Goal: Information Seeking & Learning: Find specific fact

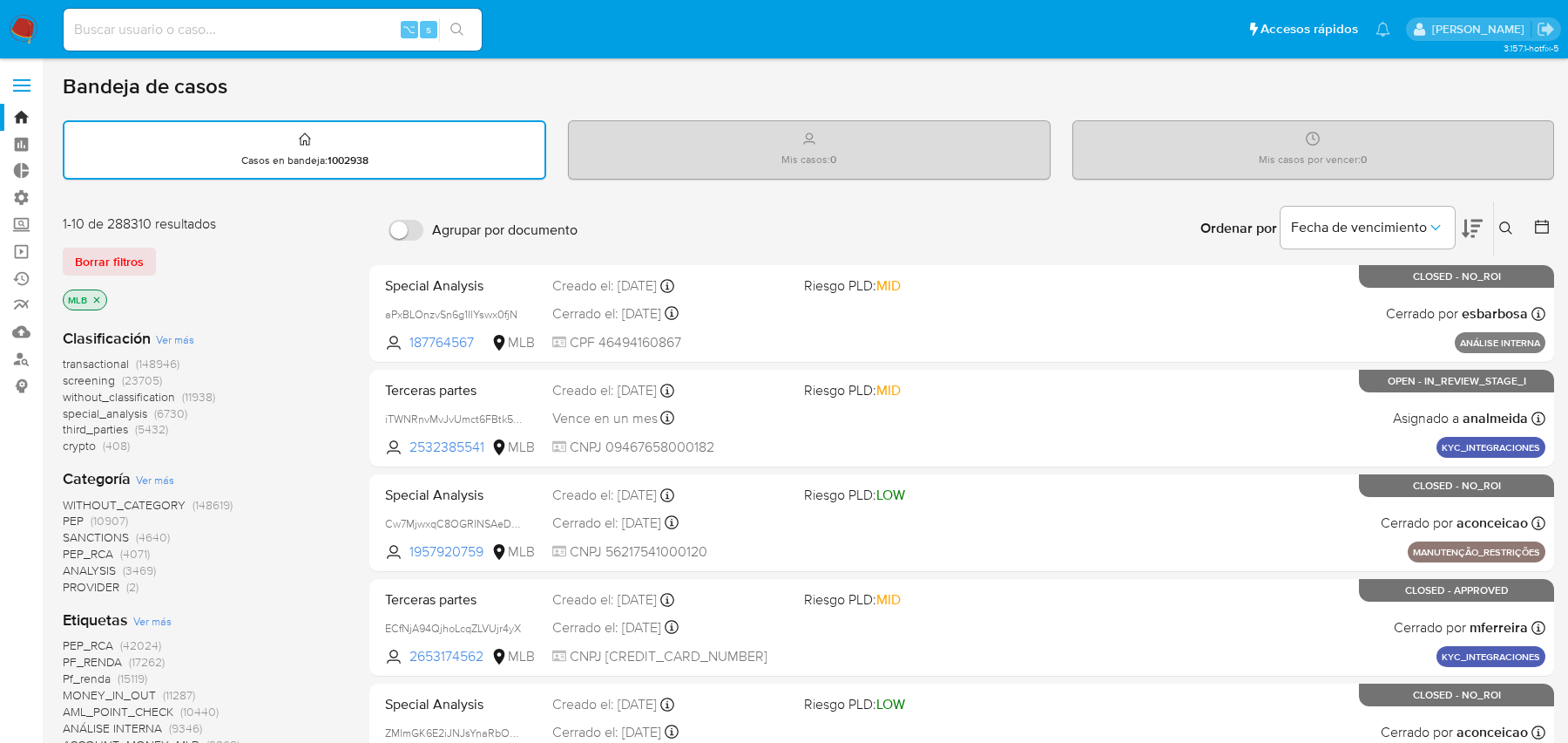
click at [293, 33] on input at bounding box center [272, 29] width 418 height 22
paste input "20249809889"
click at [259, 32] on input "20249809889" at bounding box center [272, 29] width 418 height 22
paste input "20249809889"
type input "2024980988920249809889"
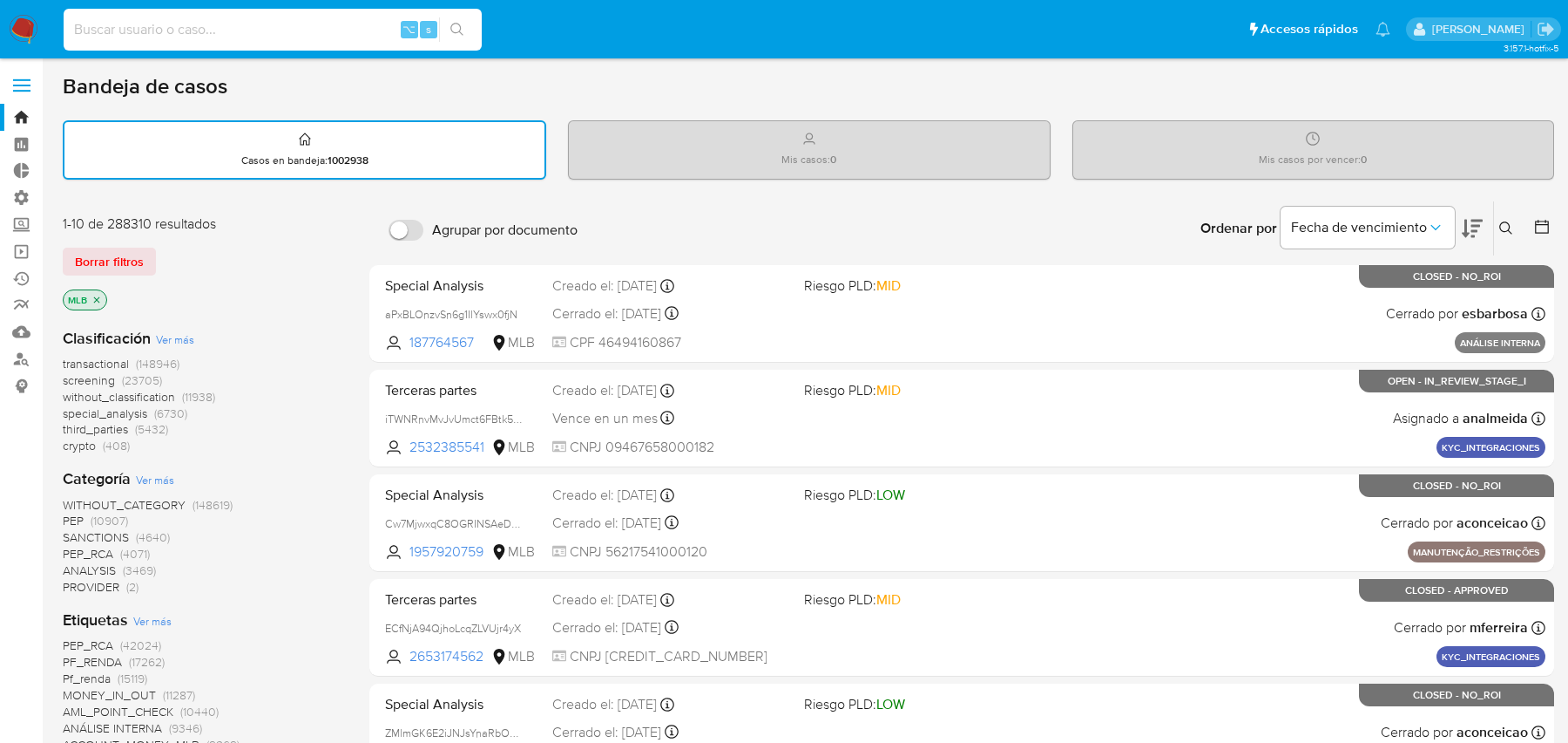
paste input "20249809889"
click at [269, 30] on input "20249809889" at bounding box center [272, 29] width 418 height 22
paste input "351548105"
type input "351548105"
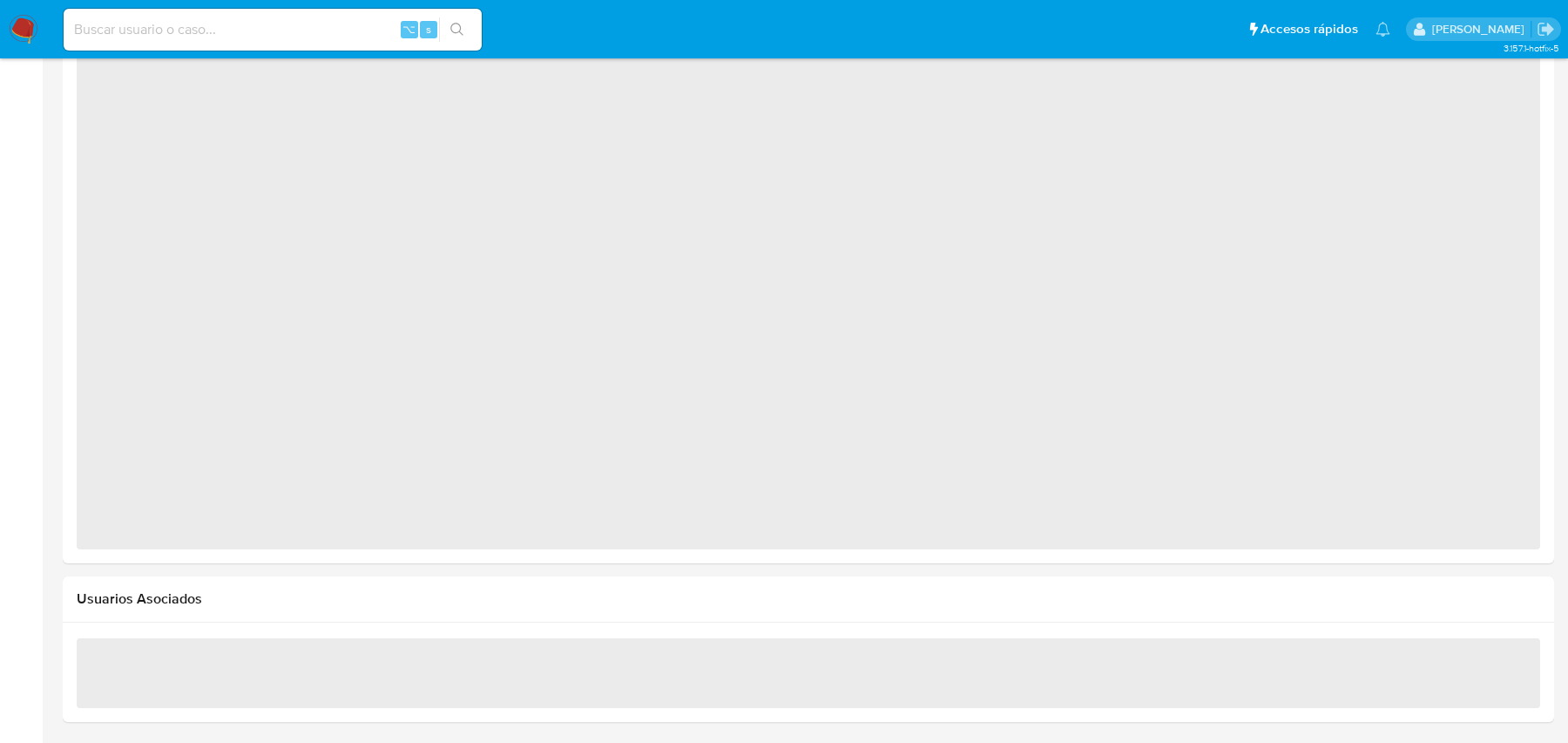
scroll to position [820, 0]
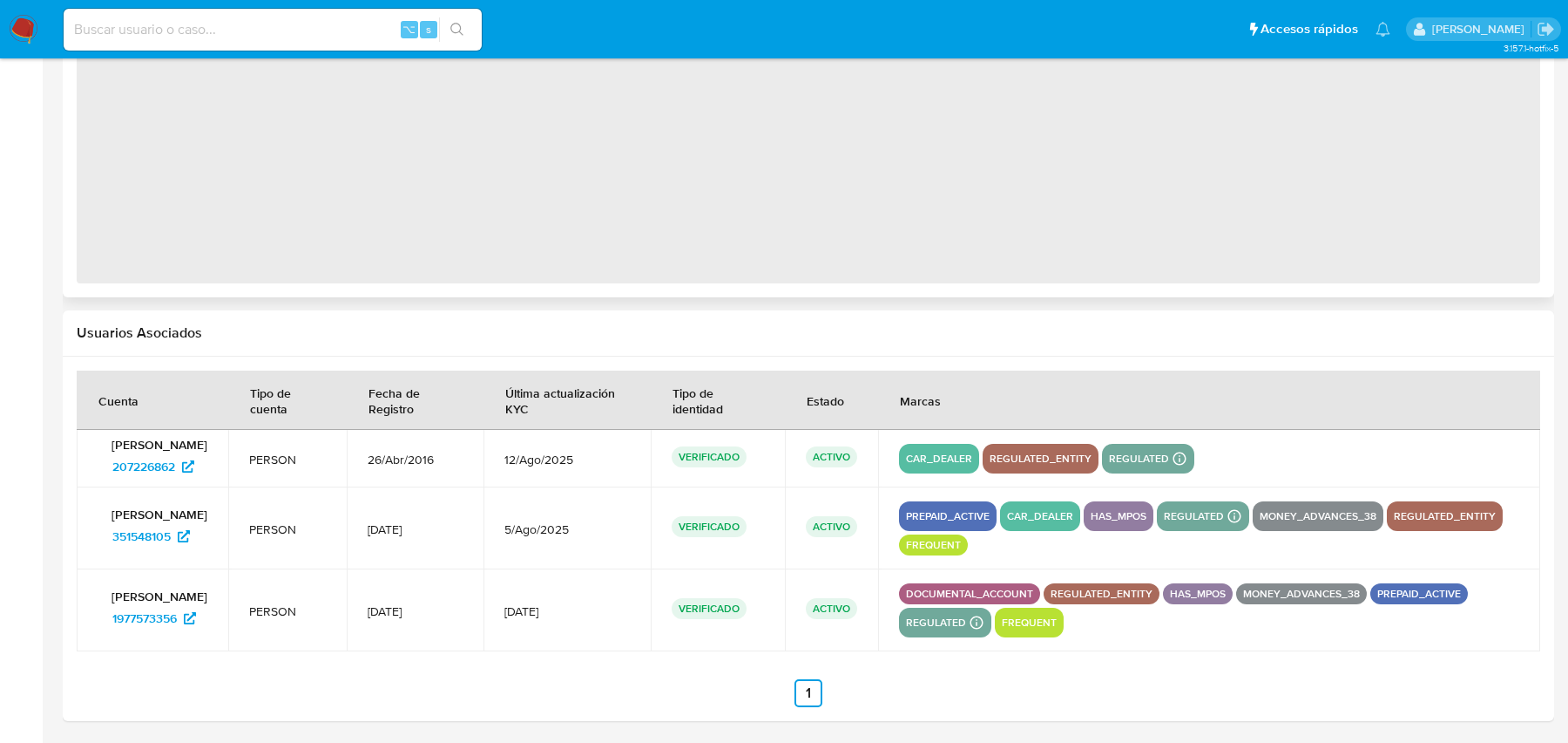
select select "10"
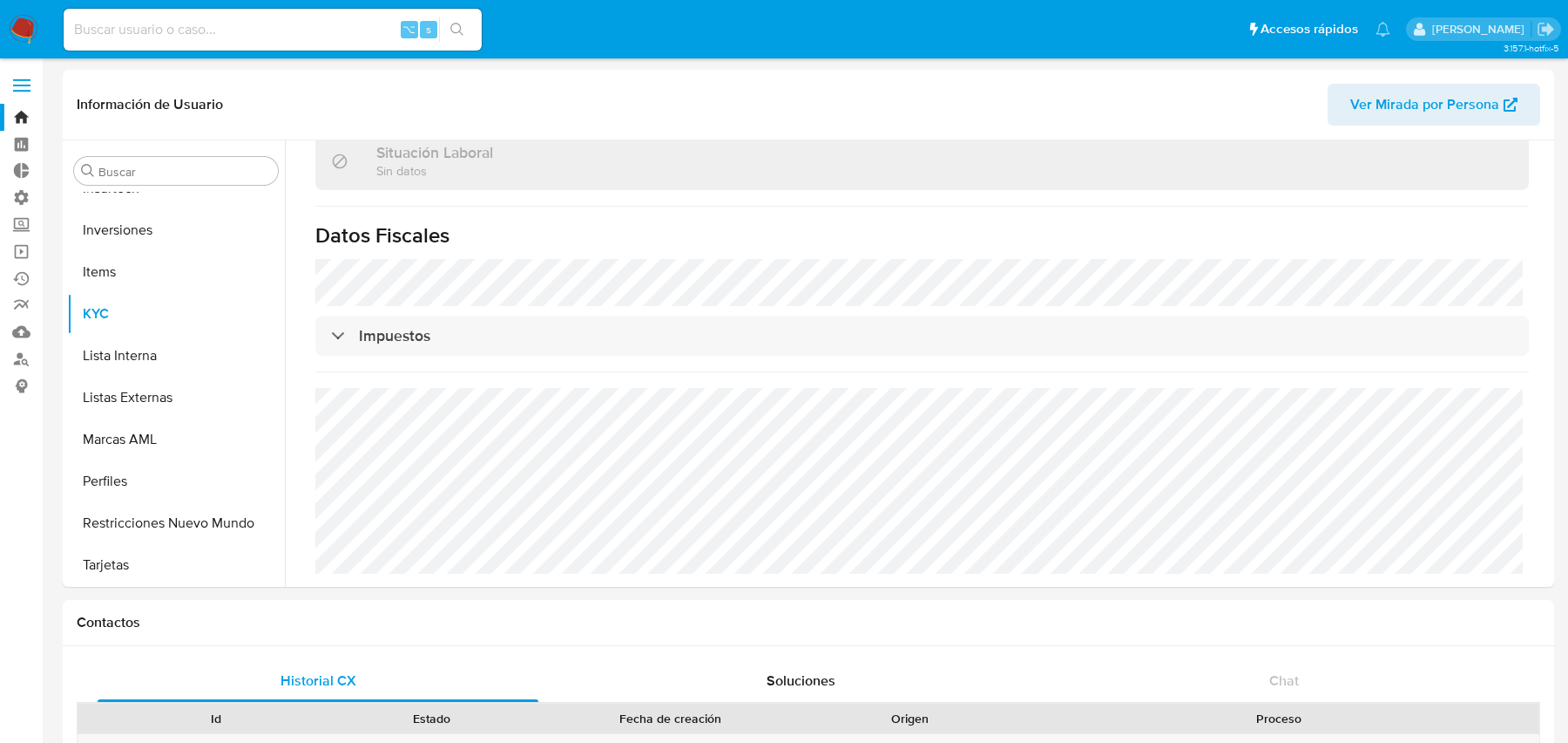
scroll to position [0, 0]
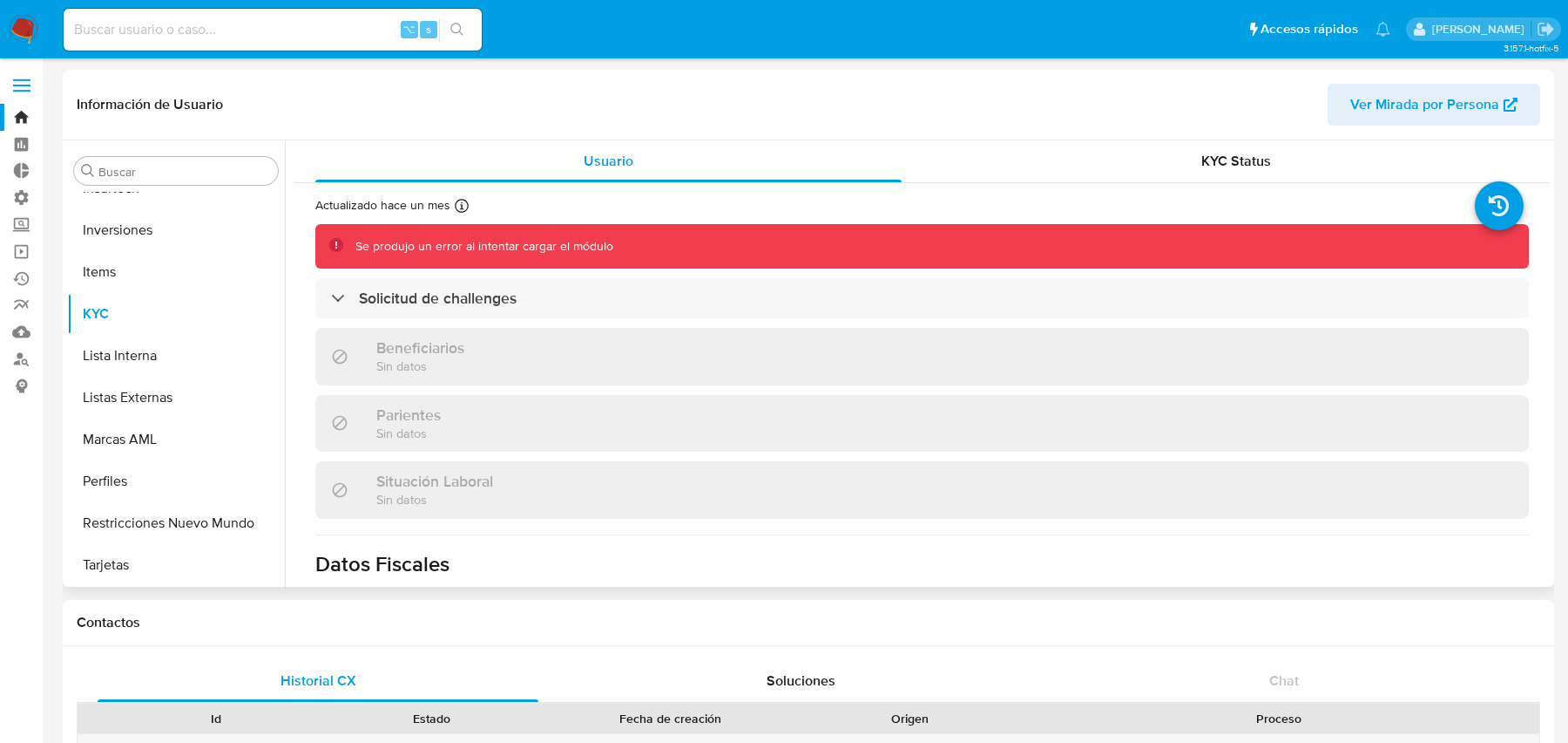
click at [1393, 105] on span "Ver Mirada por Persona" at bounding box center [1425, 104] width 149 height 42
click at [251, 25] on input at bounding box center [272, 29] width 418 height 22
paste input "2422042173"
type input "2422042173"
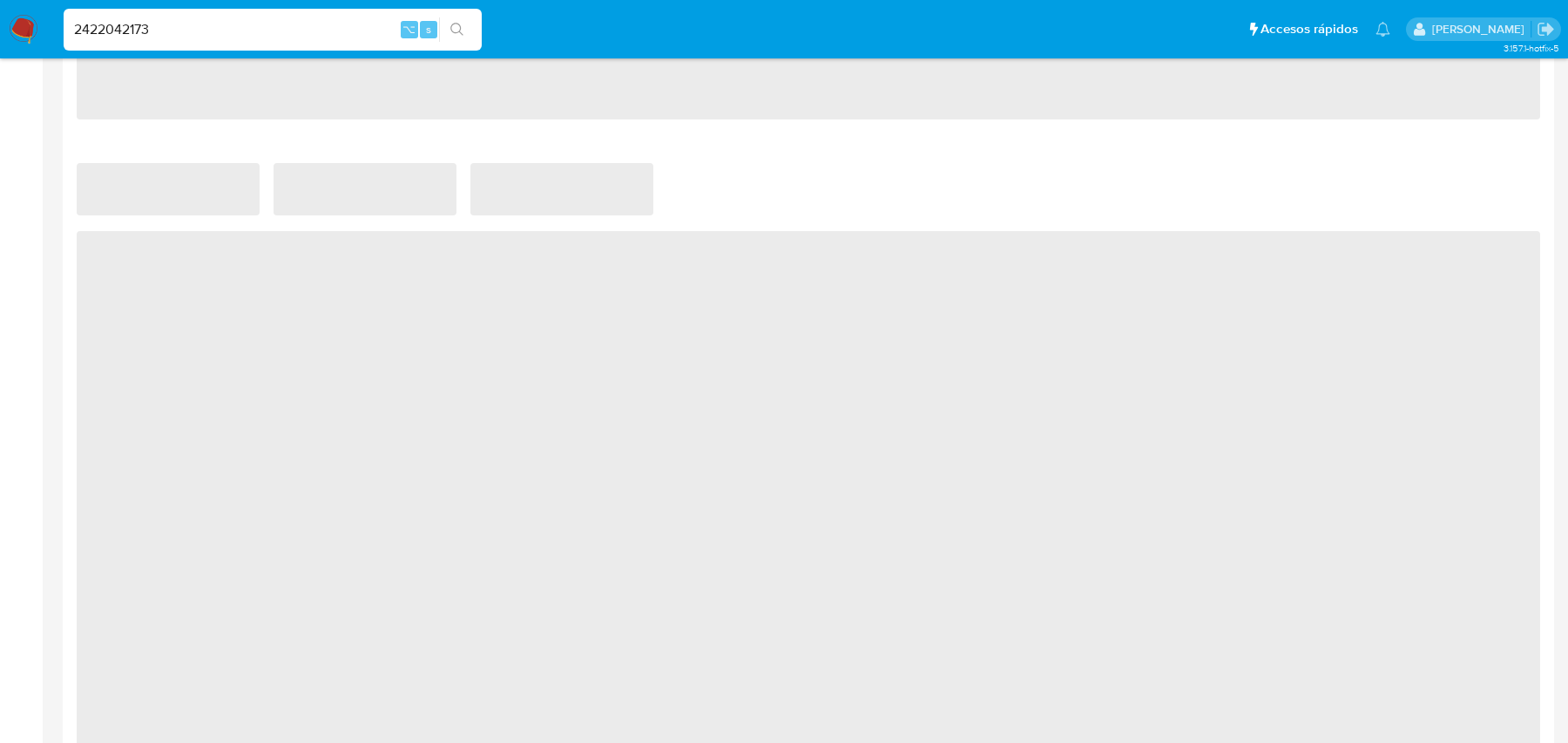
scroll to position [901, 0]
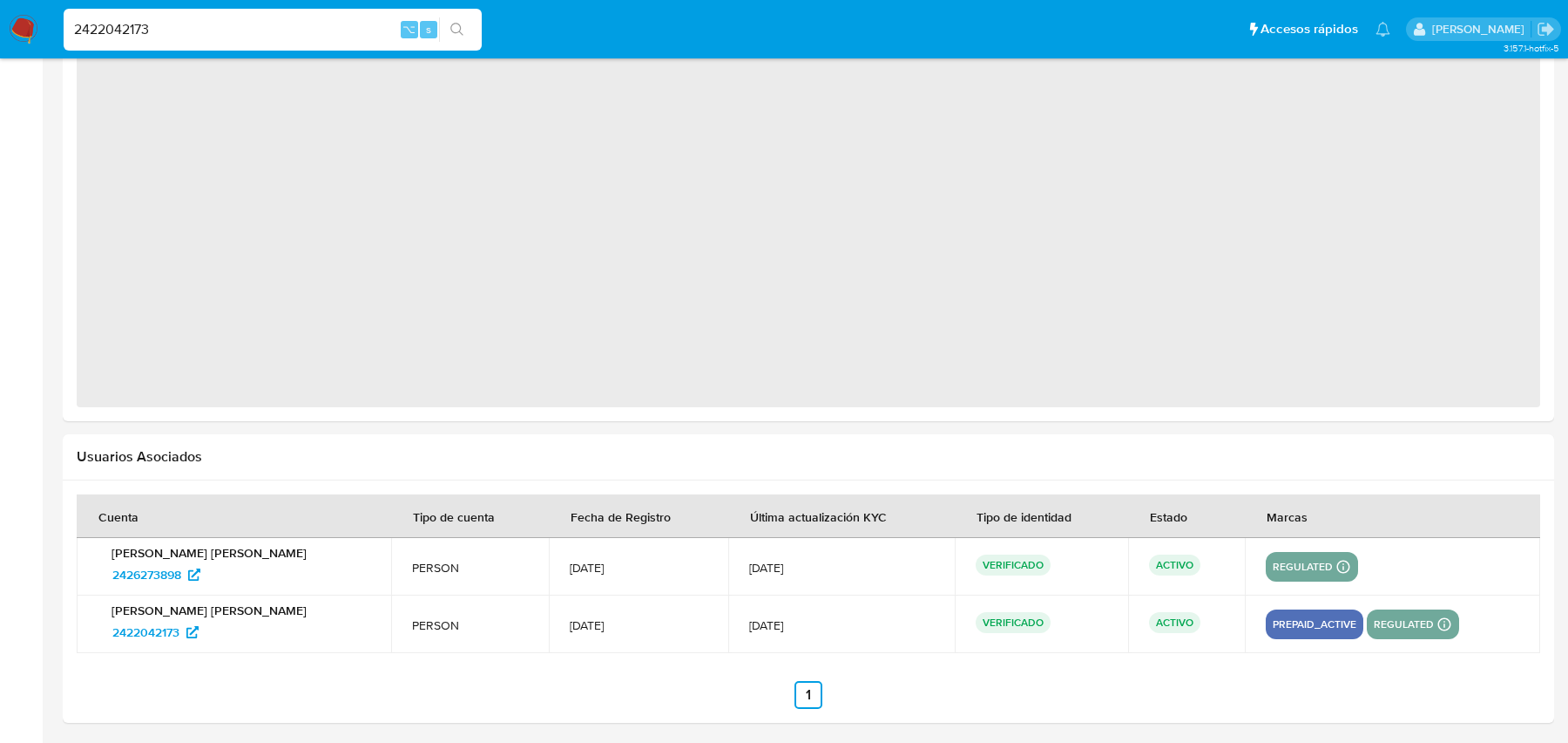
select select "10"
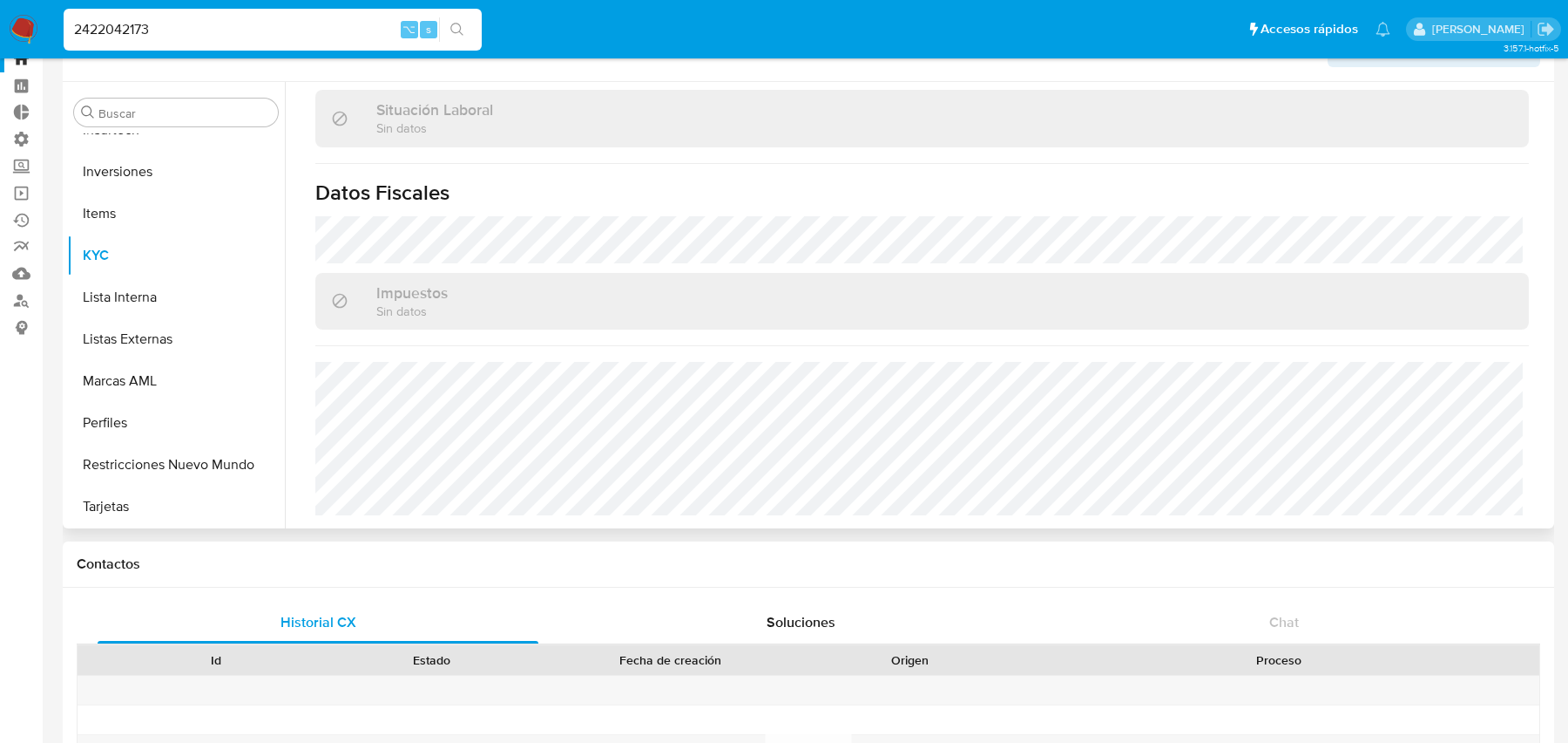
scroll to position [0, 0]
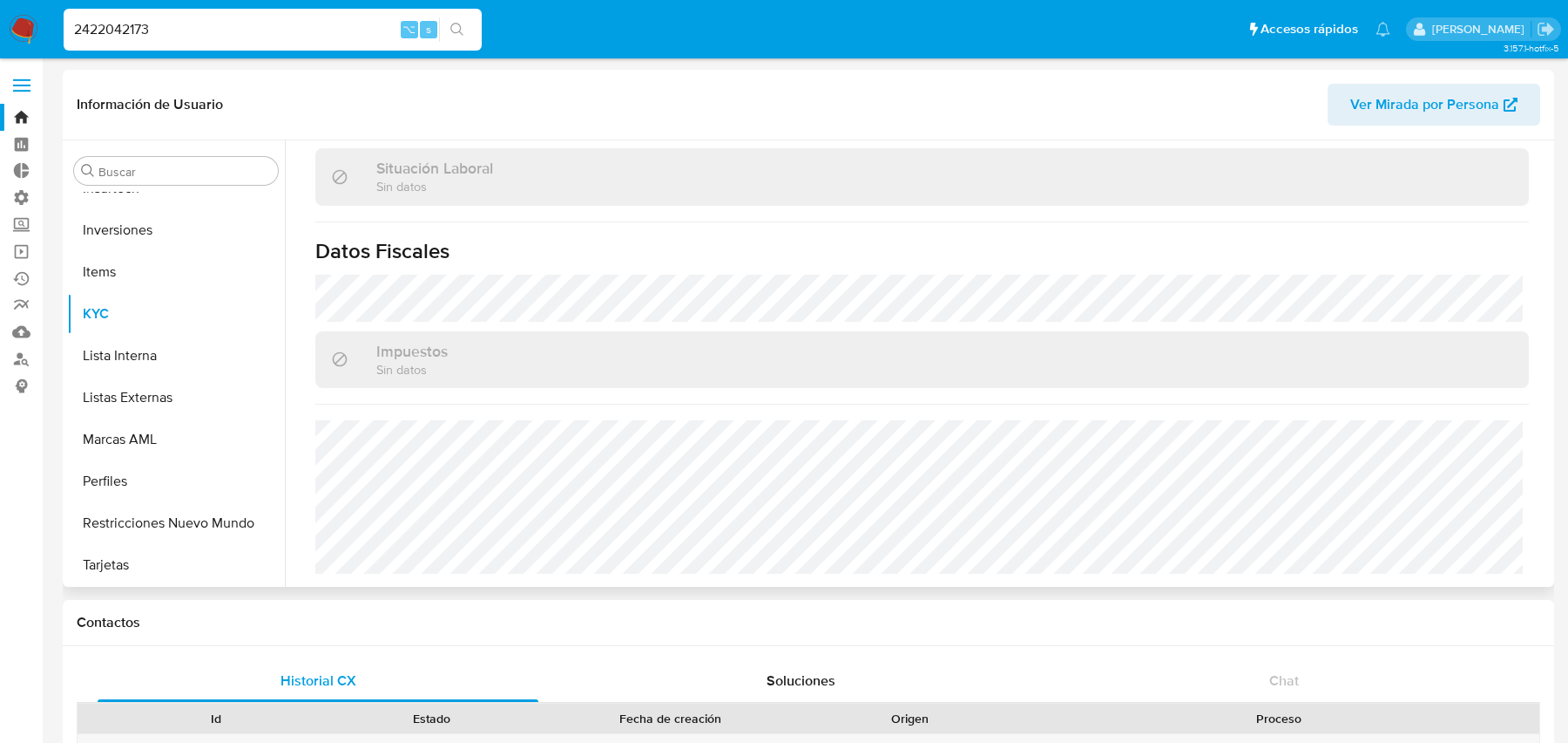
click at [1347, 100] on button "Ver Mirada por Persona" at bounding box center [1434, 104] width 213 height 42
click at [193, 25] on input "2422042173" at bounding box center [272, 29] width 418 height 22
paste input "556740495"
type input "2556740495"
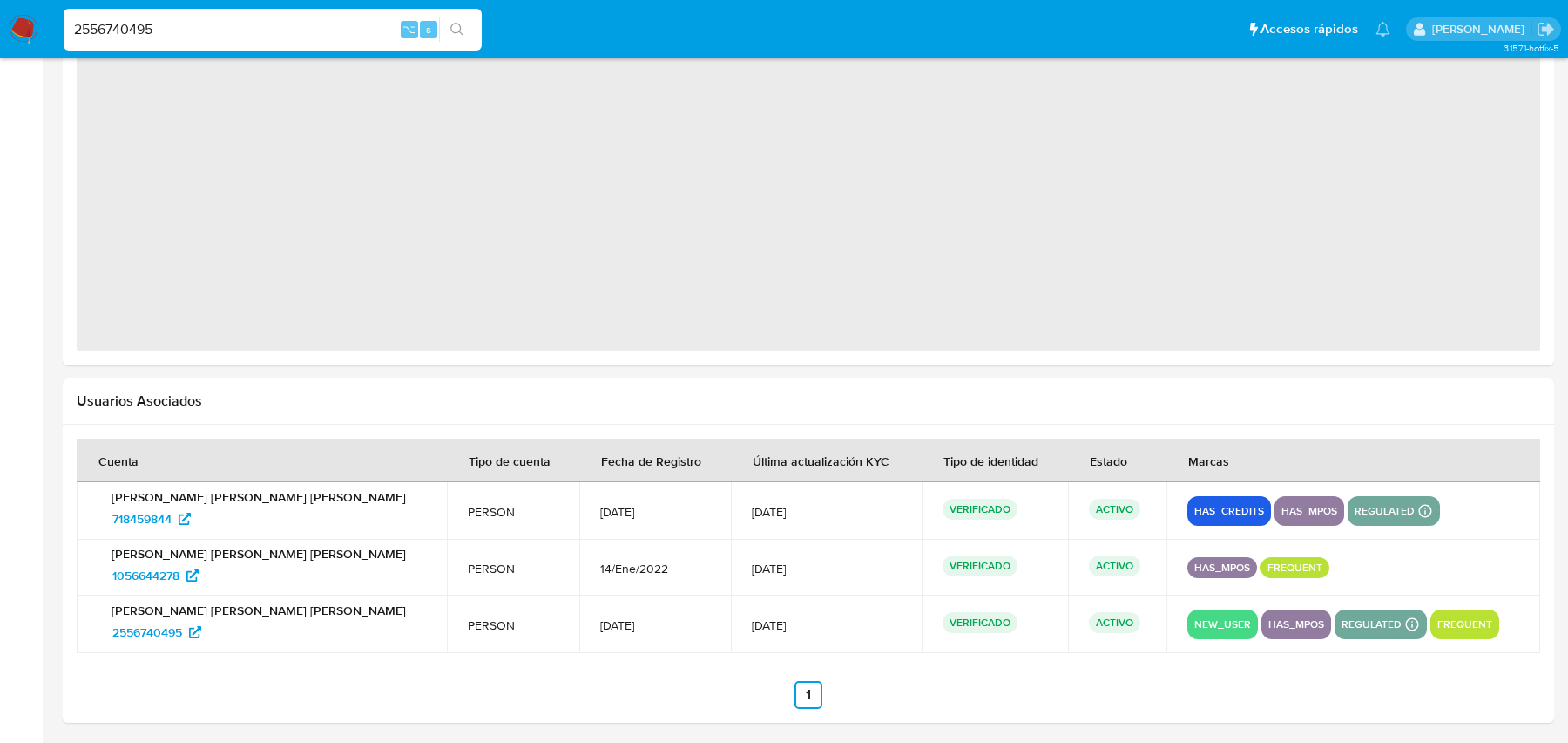
scroll to position [737, 0]
select select "10"
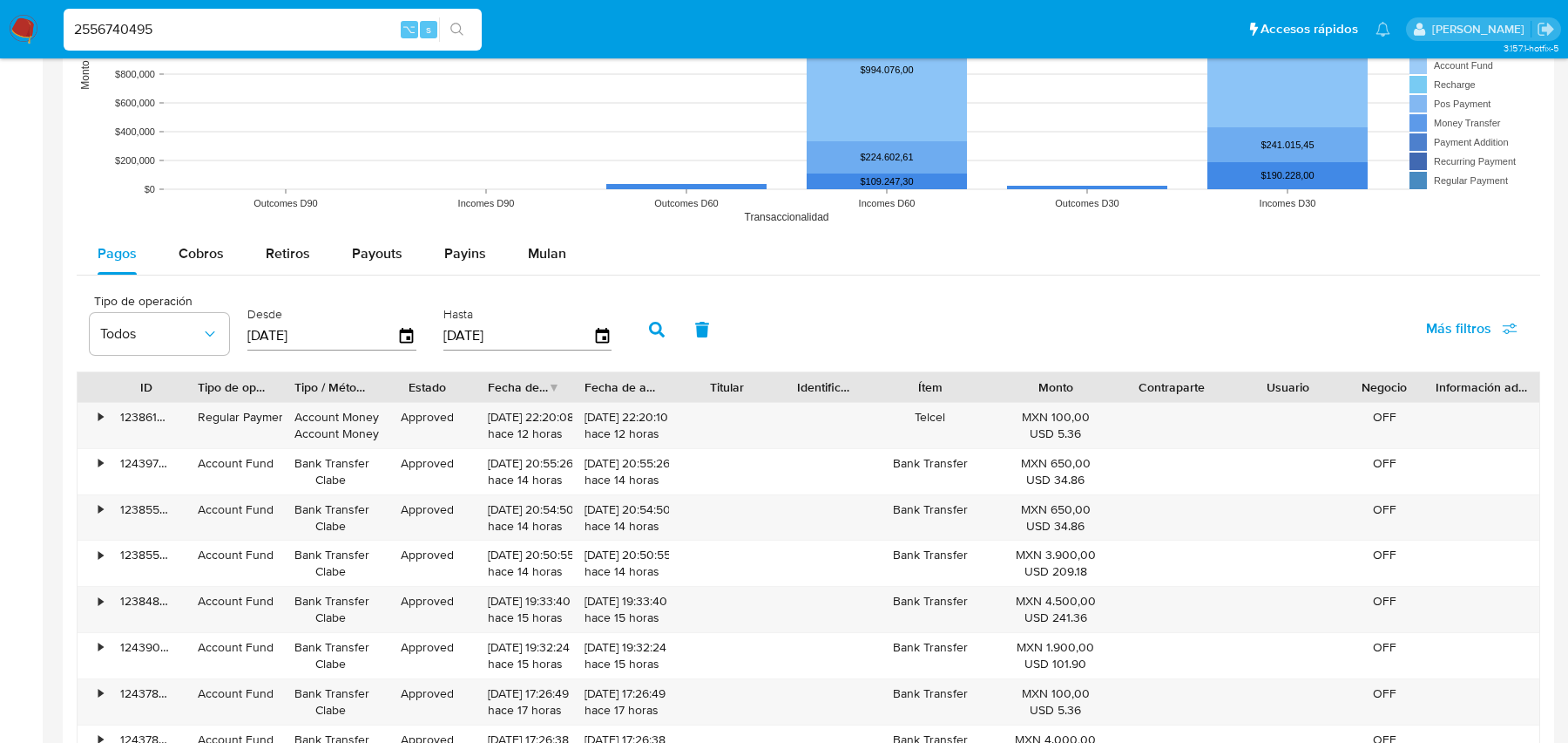
click at [290, 35] on input "2556740495" at bounding box center [272, 29] width 418 height 22
paste input "61429534"
type input "614295345"
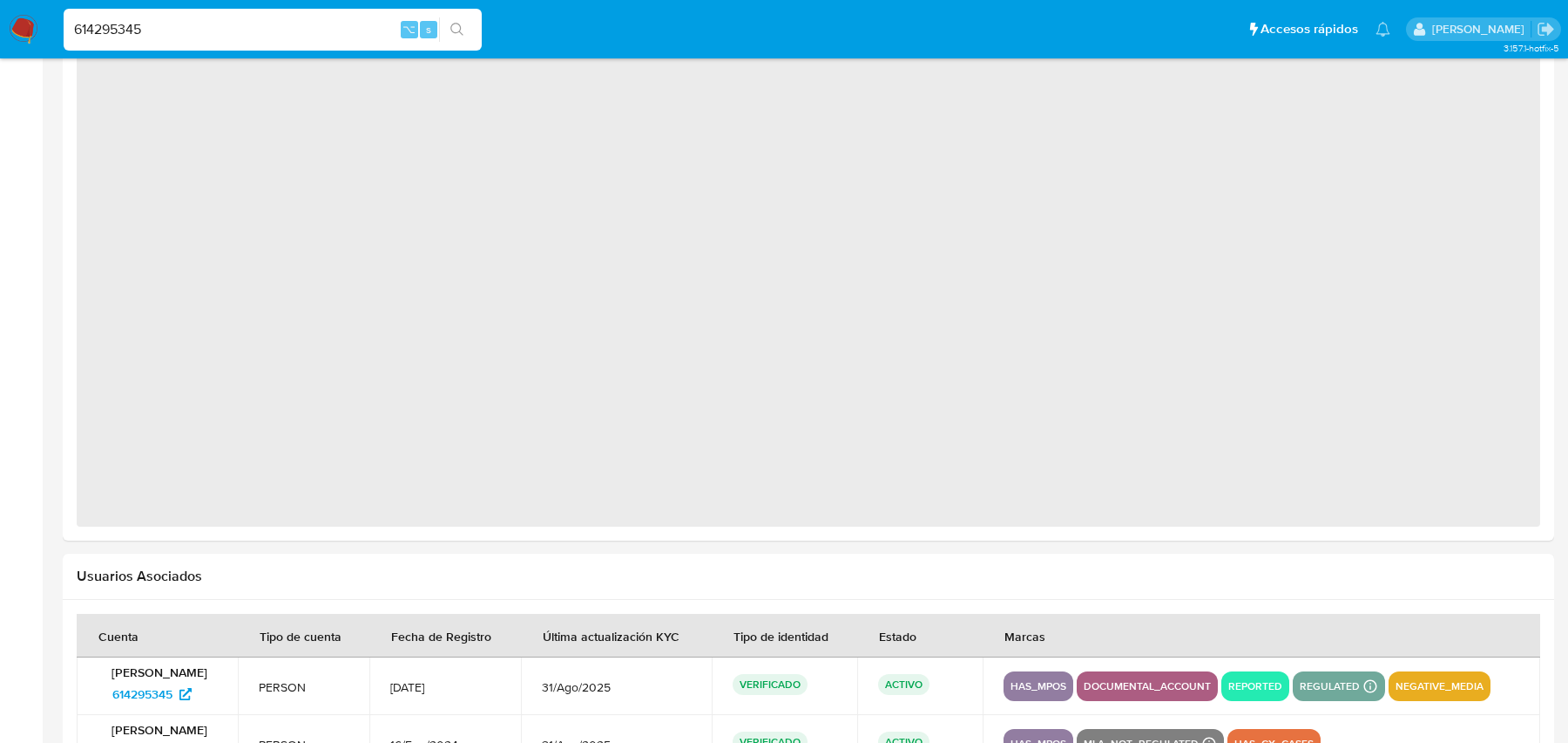
scroll to position [1529, 0]
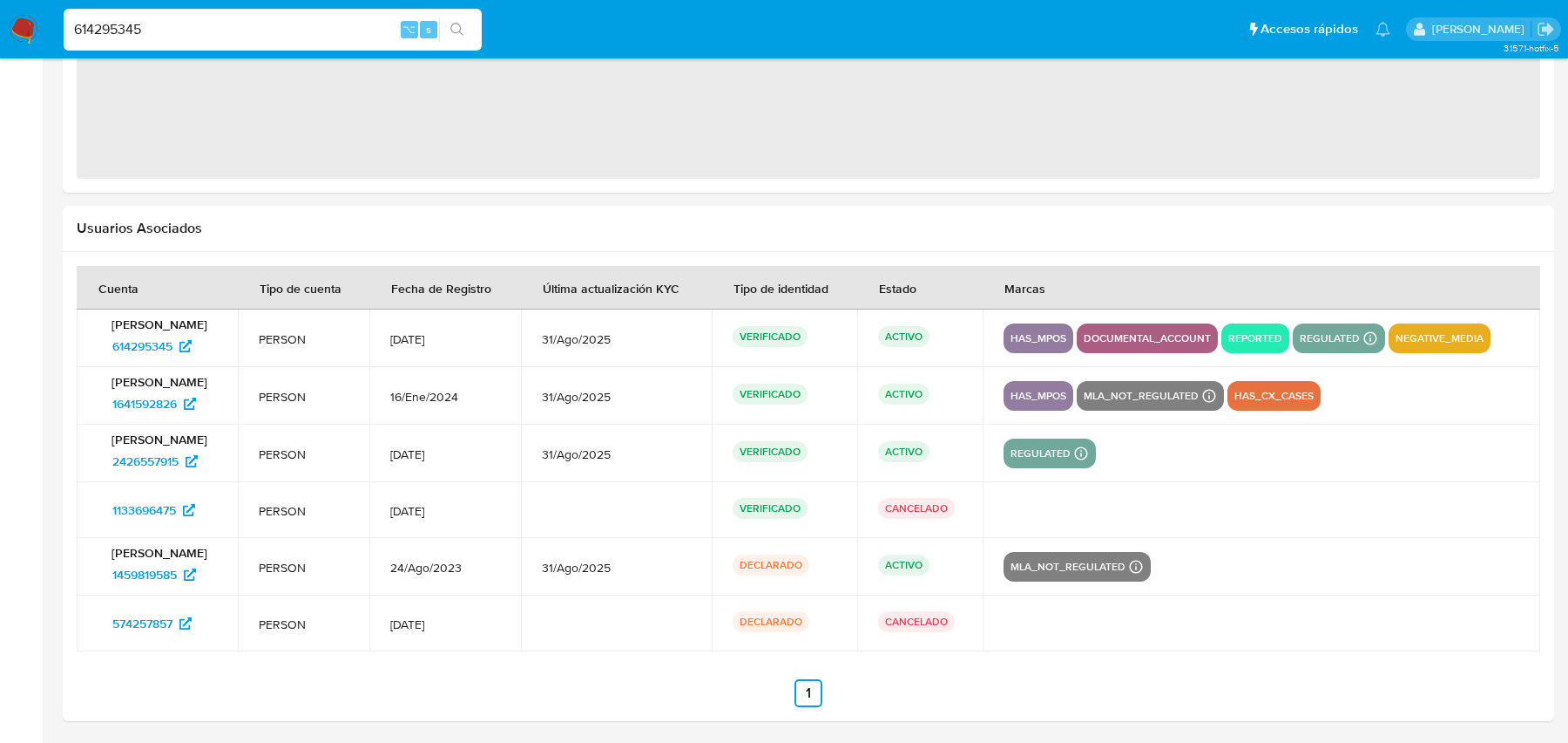
select select "10"
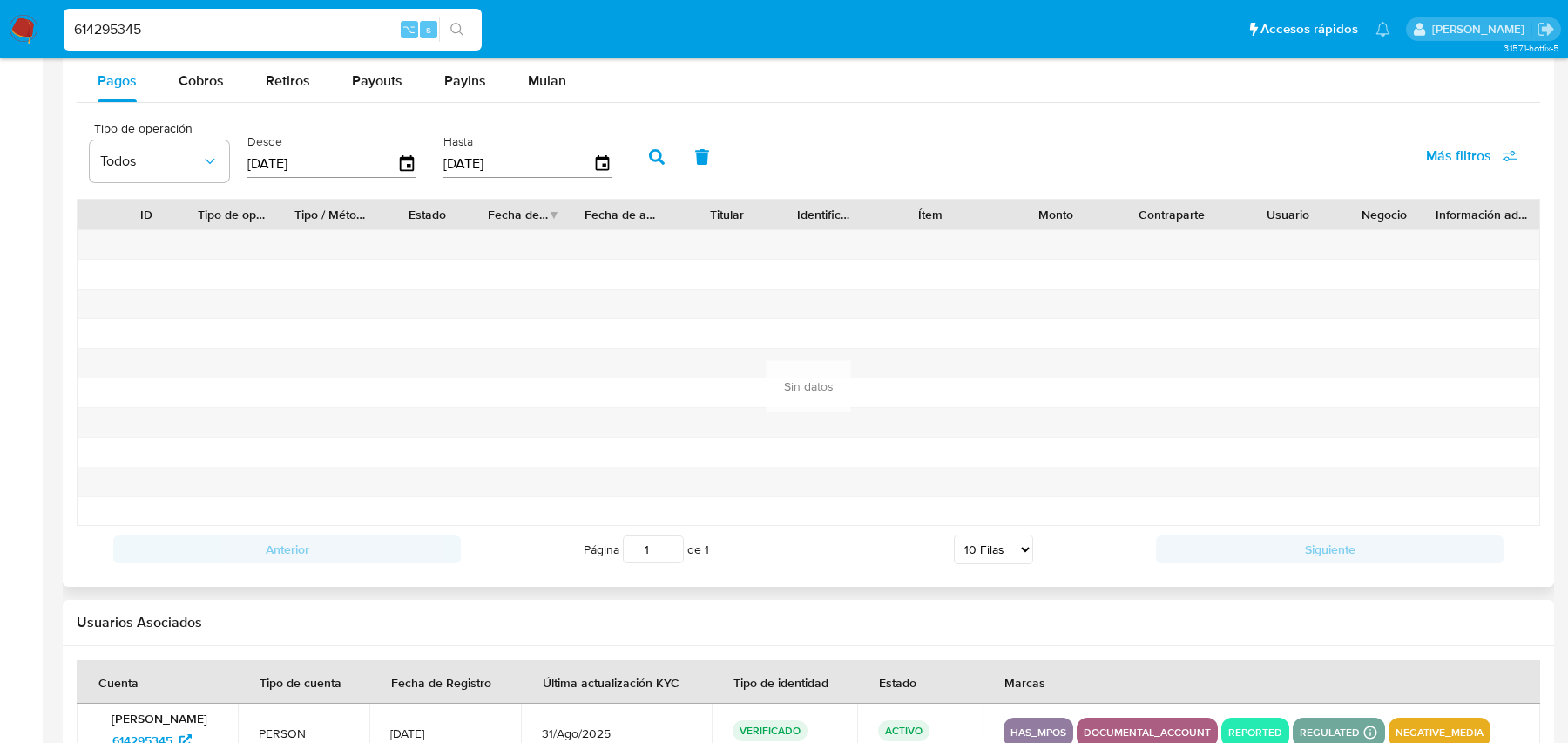
scroll to position [1916, 0]
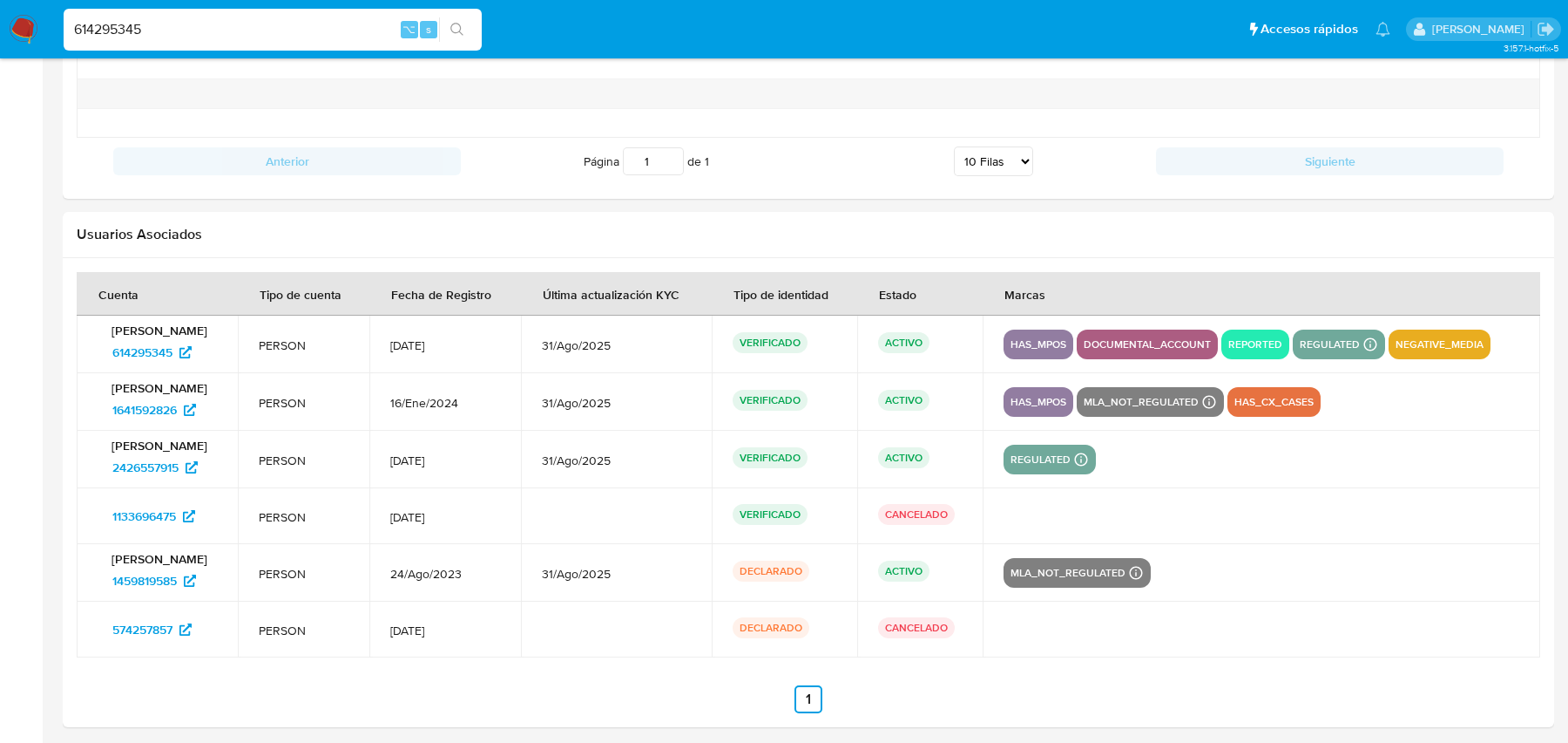
click at [299, 33] on input "614295345" at bounding box center [272, 29] width 418 height 22
paste input "1219821611"
type input "1219821611"
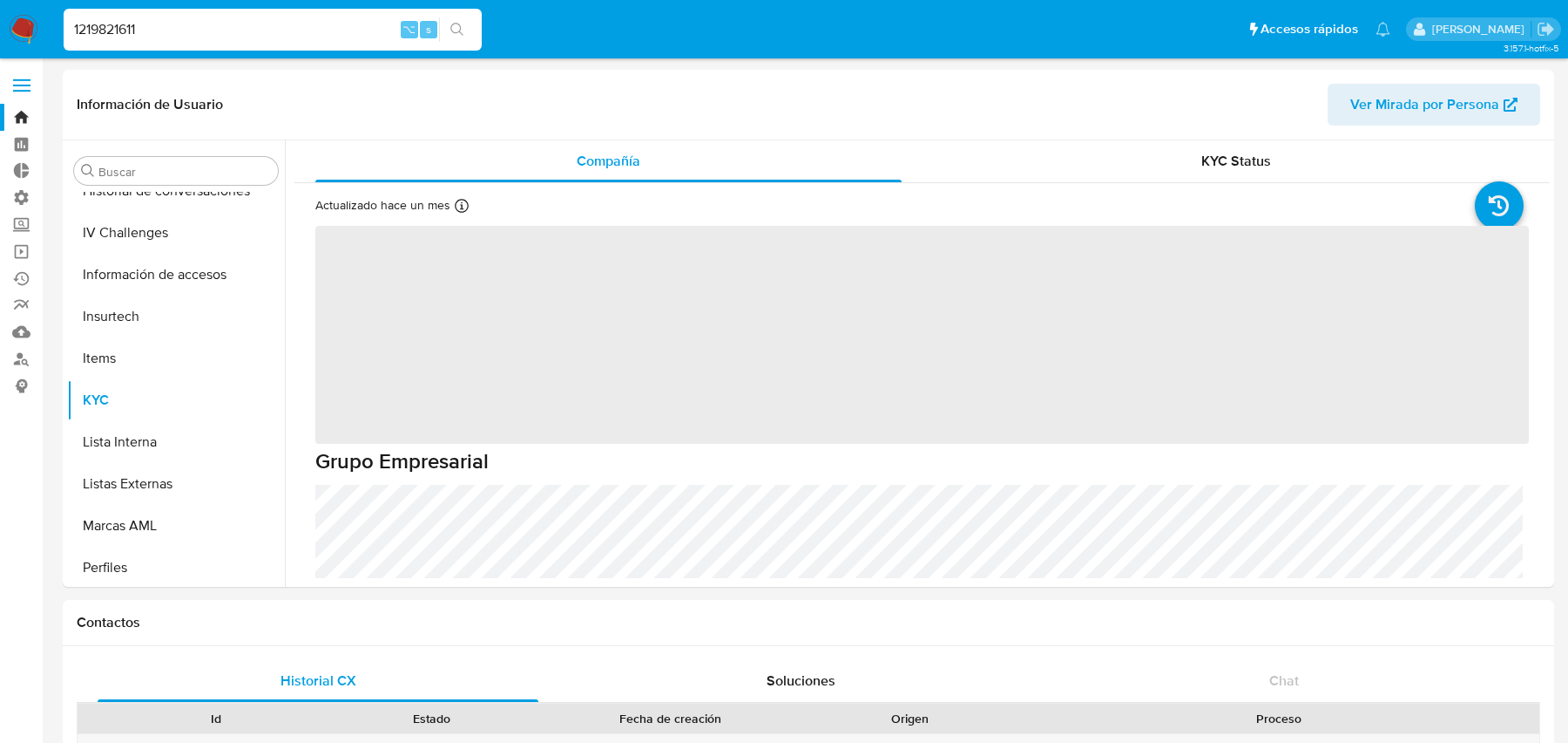
scroll to position [737, 0]
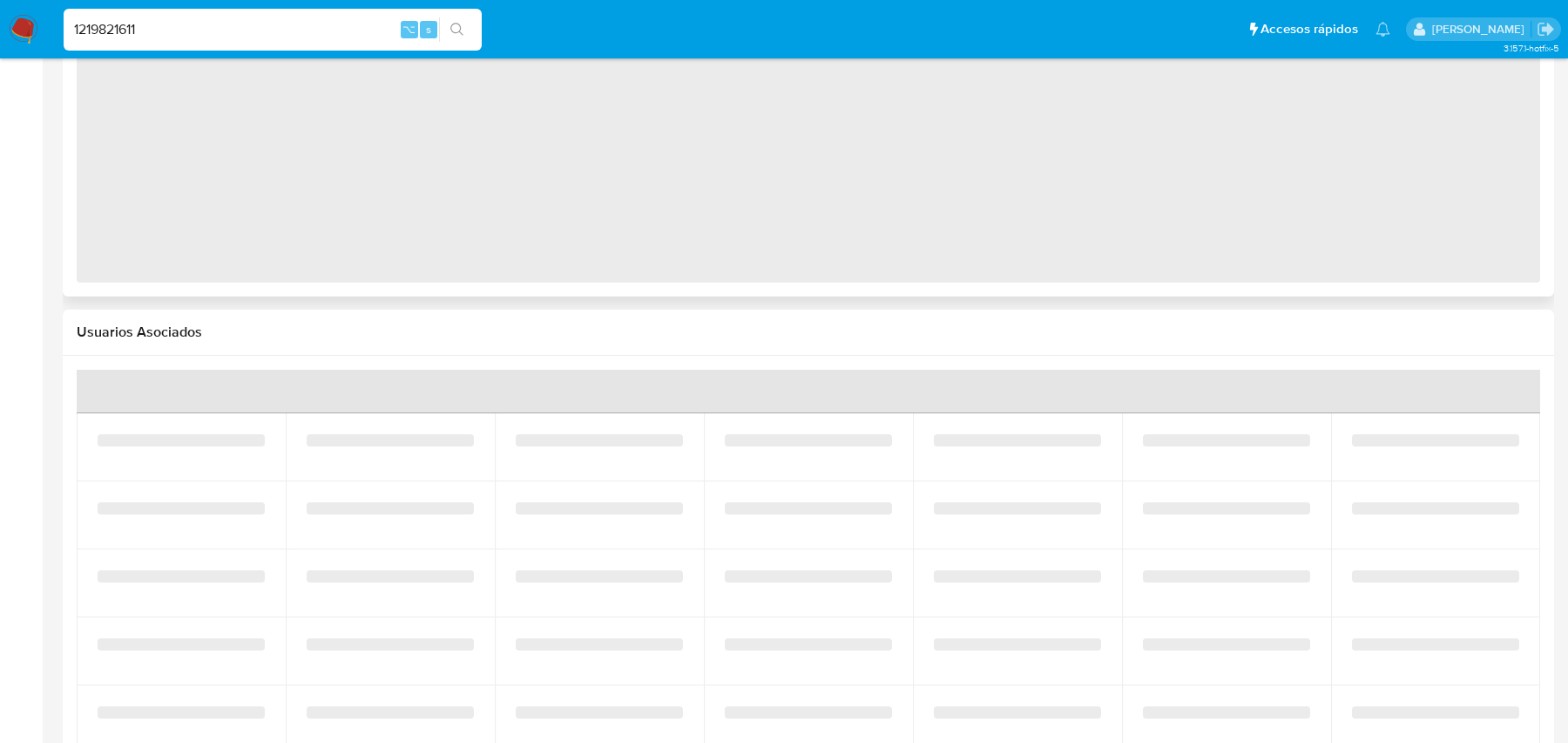
select select "10"
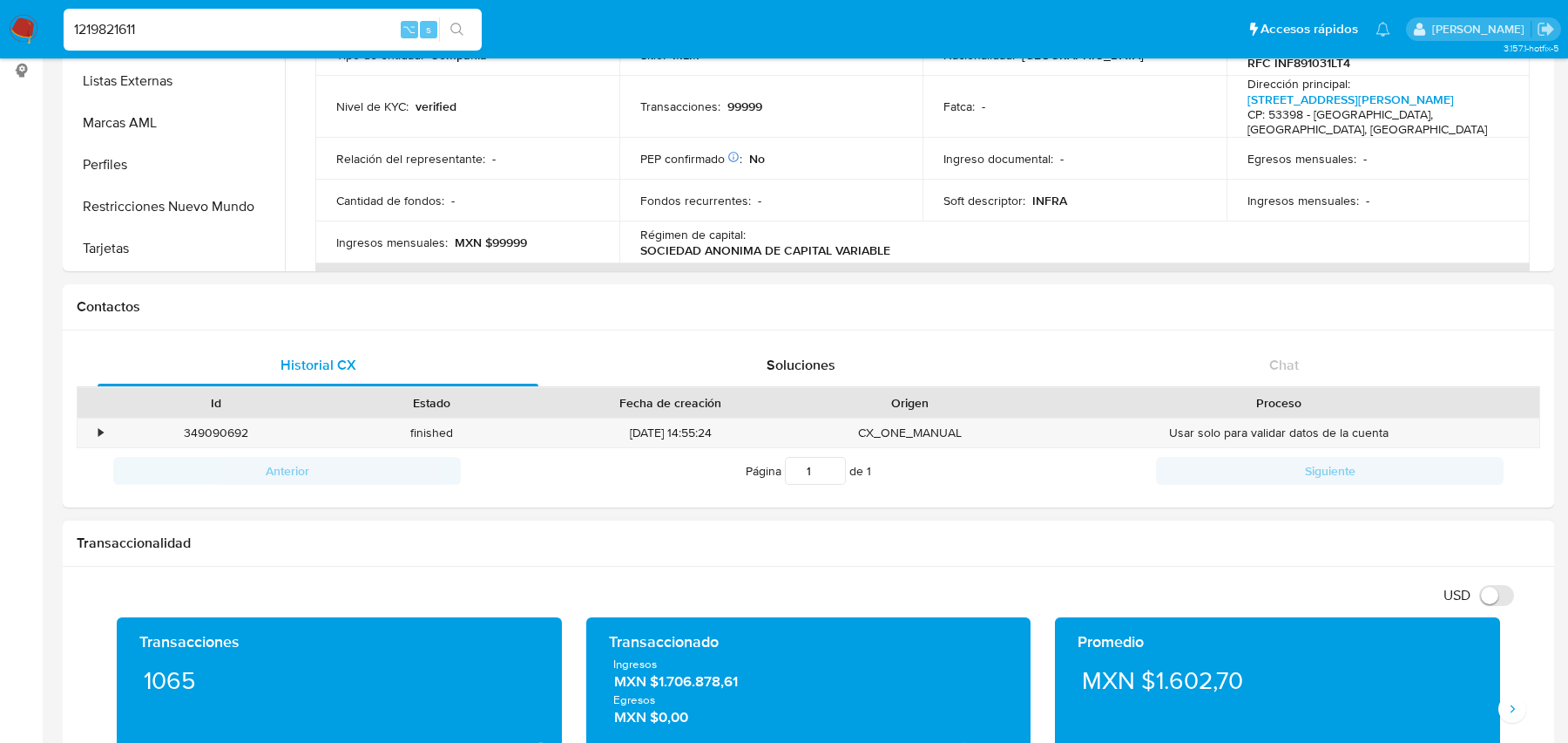
scroll to position [0, 0]
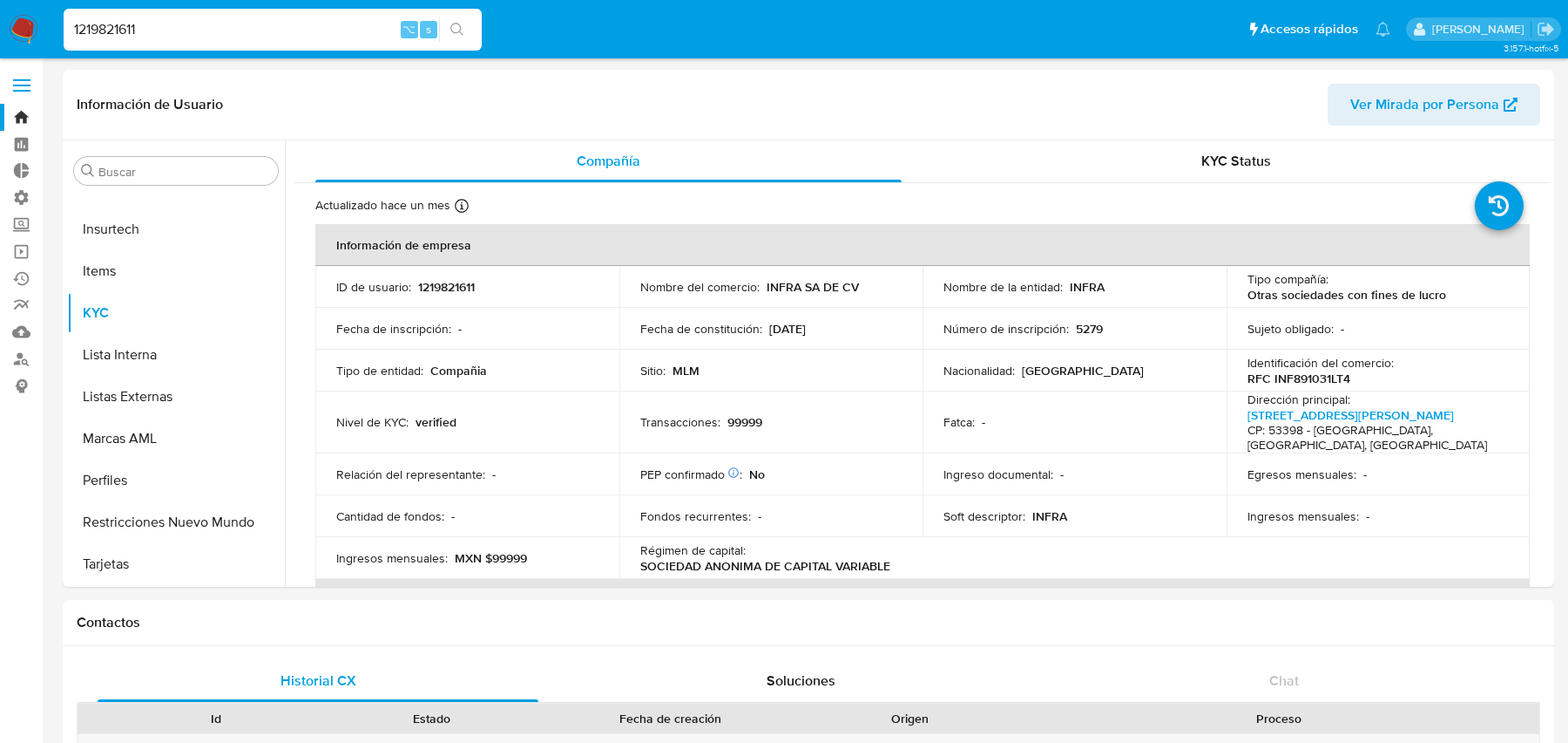
click at [305, 41] on div "1219821611 ⌥ s" at bounding box center [272, 29] width 418 height 42
click at [305, 32] on input "1219821611" at bounding box center [272, 29] width 418 height 22
paste input "2135863356"
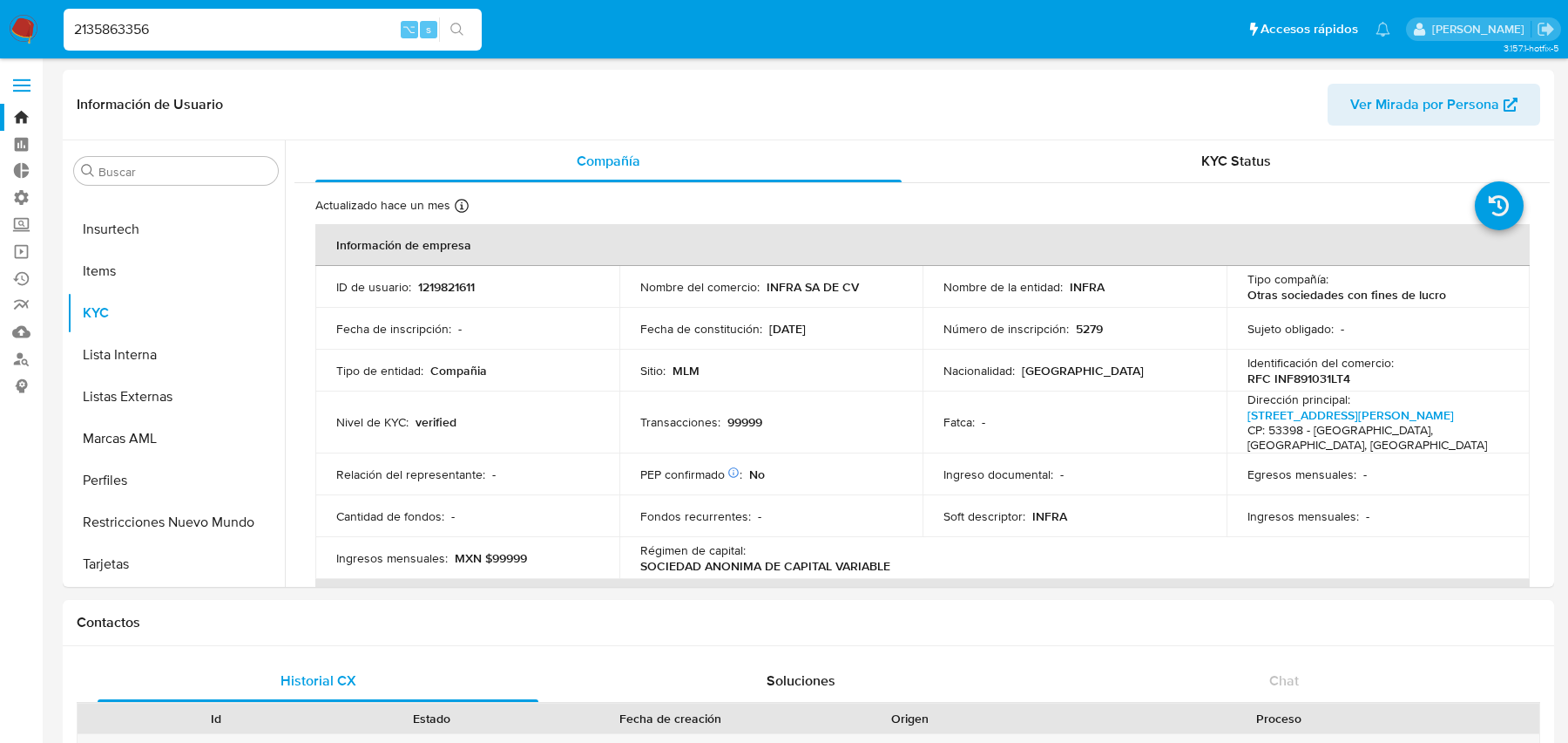
type input "2135863356"
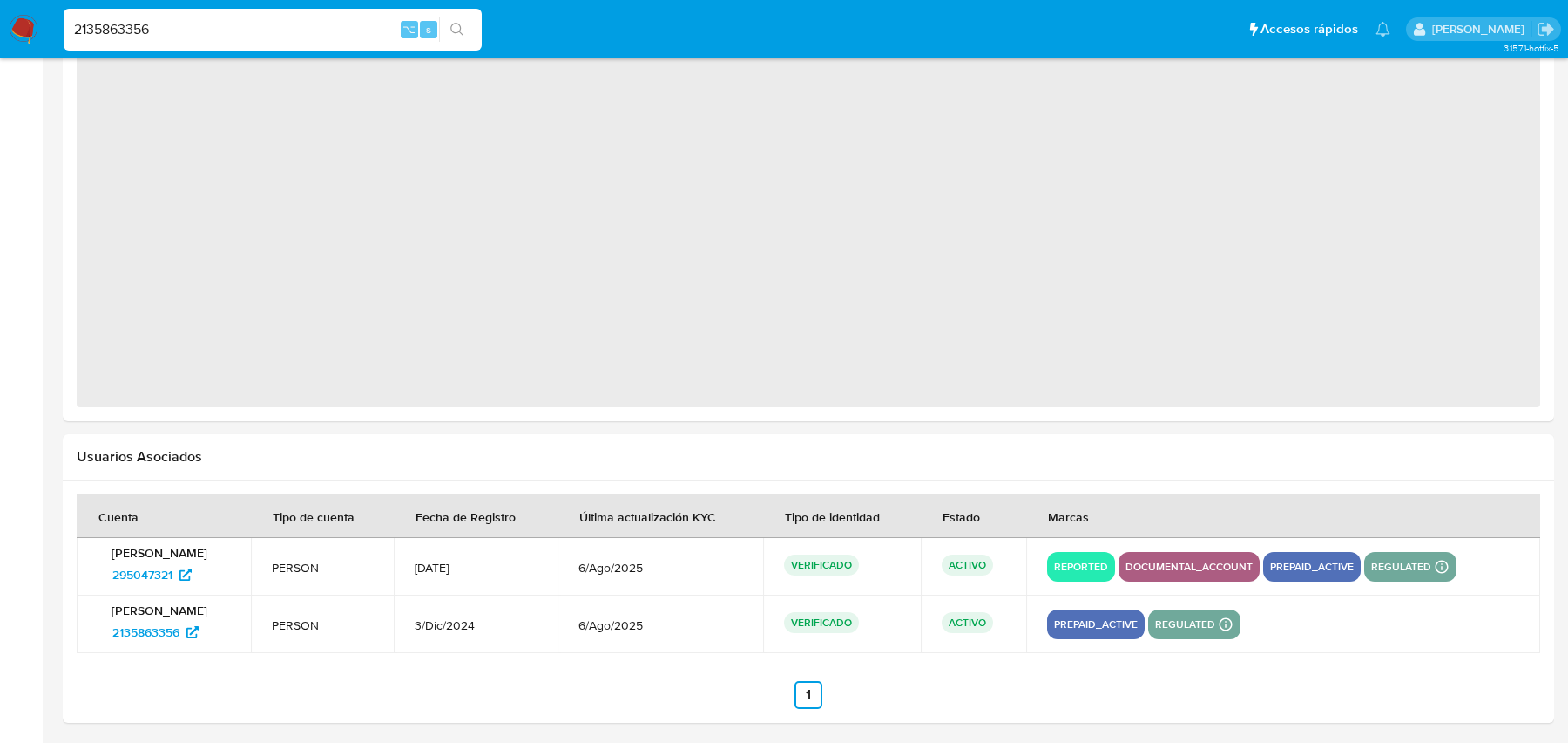
scroll to position [916, 0]
select select "10"
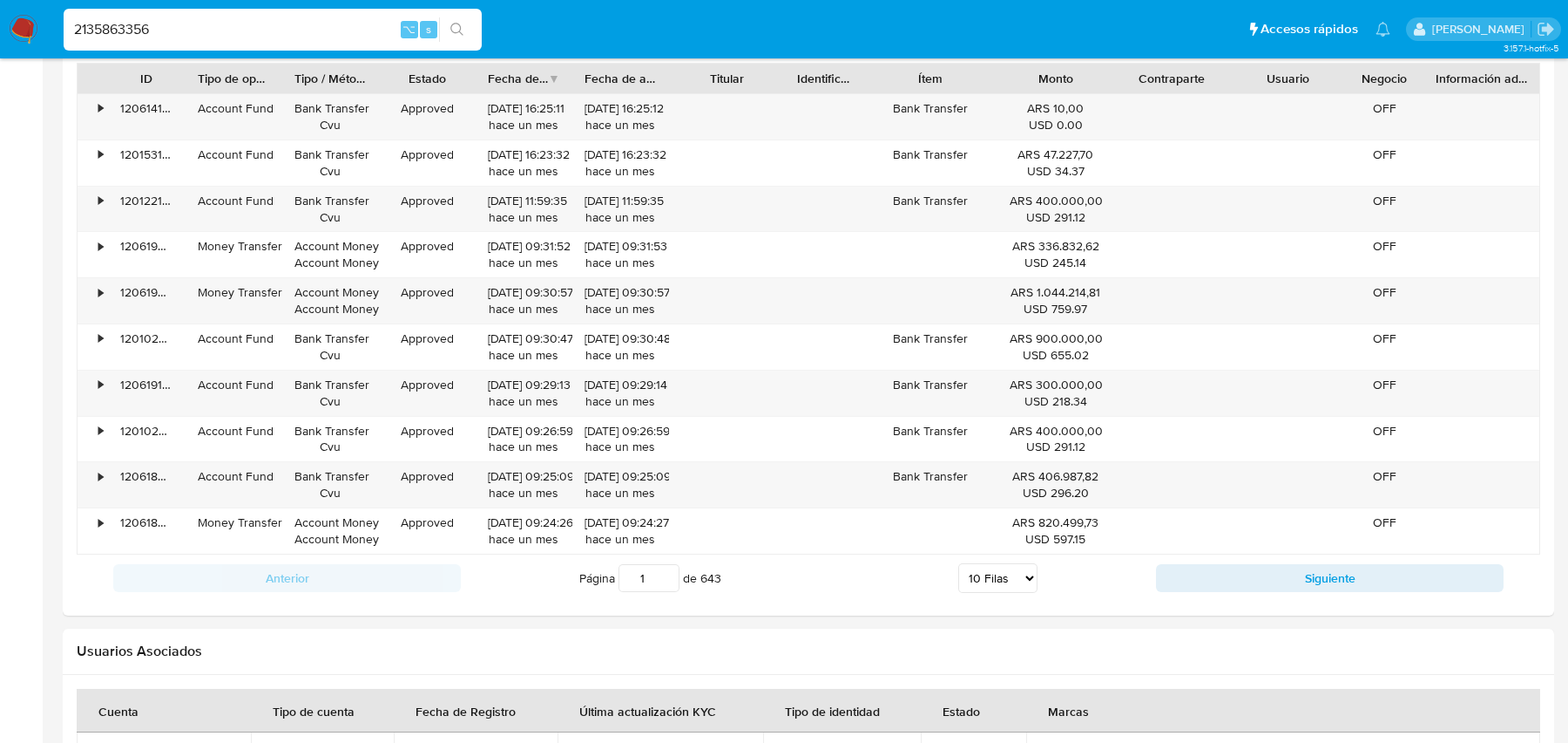
scroll to position [1972, 0]
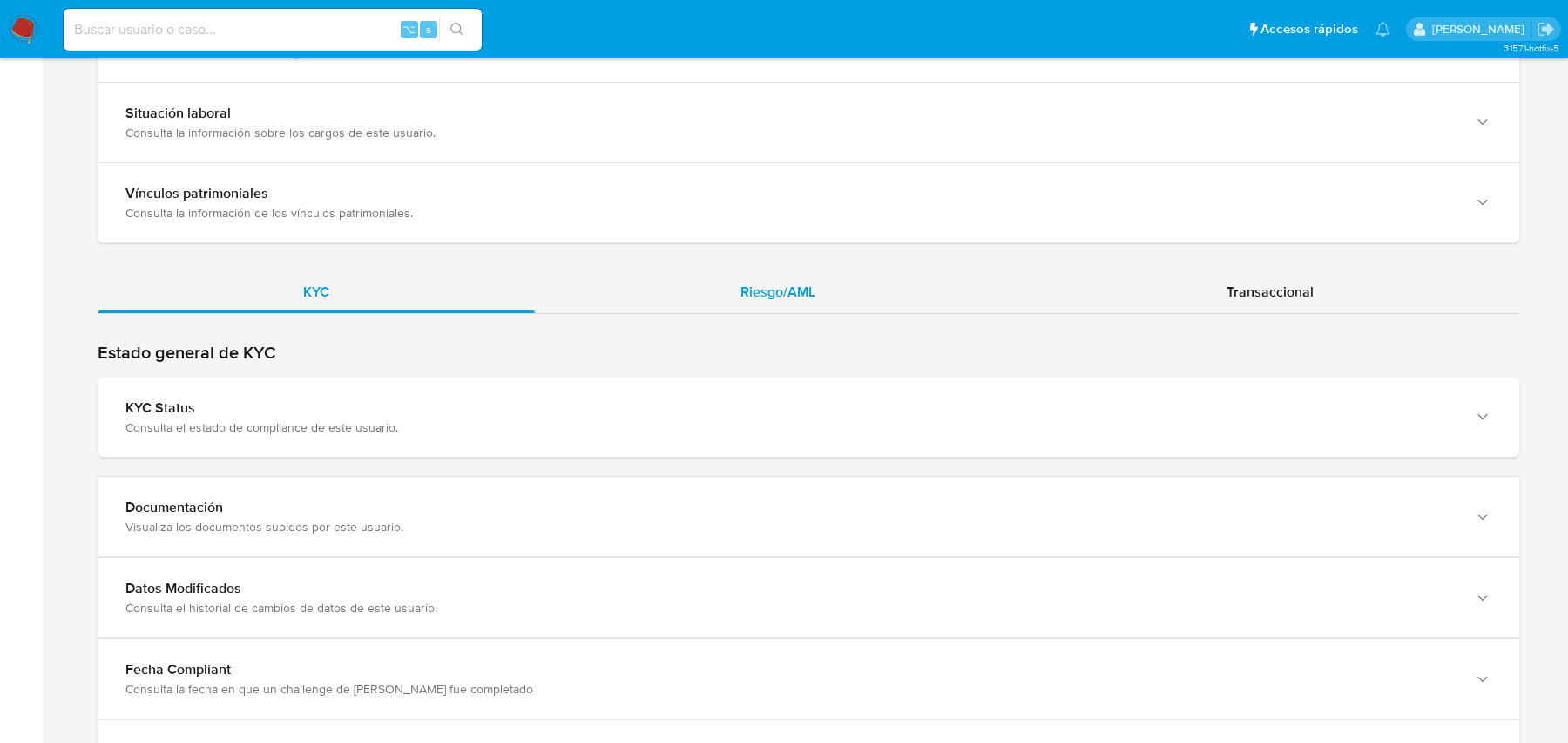
click at [702, 306] on div "Riesgo/AML" at bounding box center [778, 291] width 486 height 42
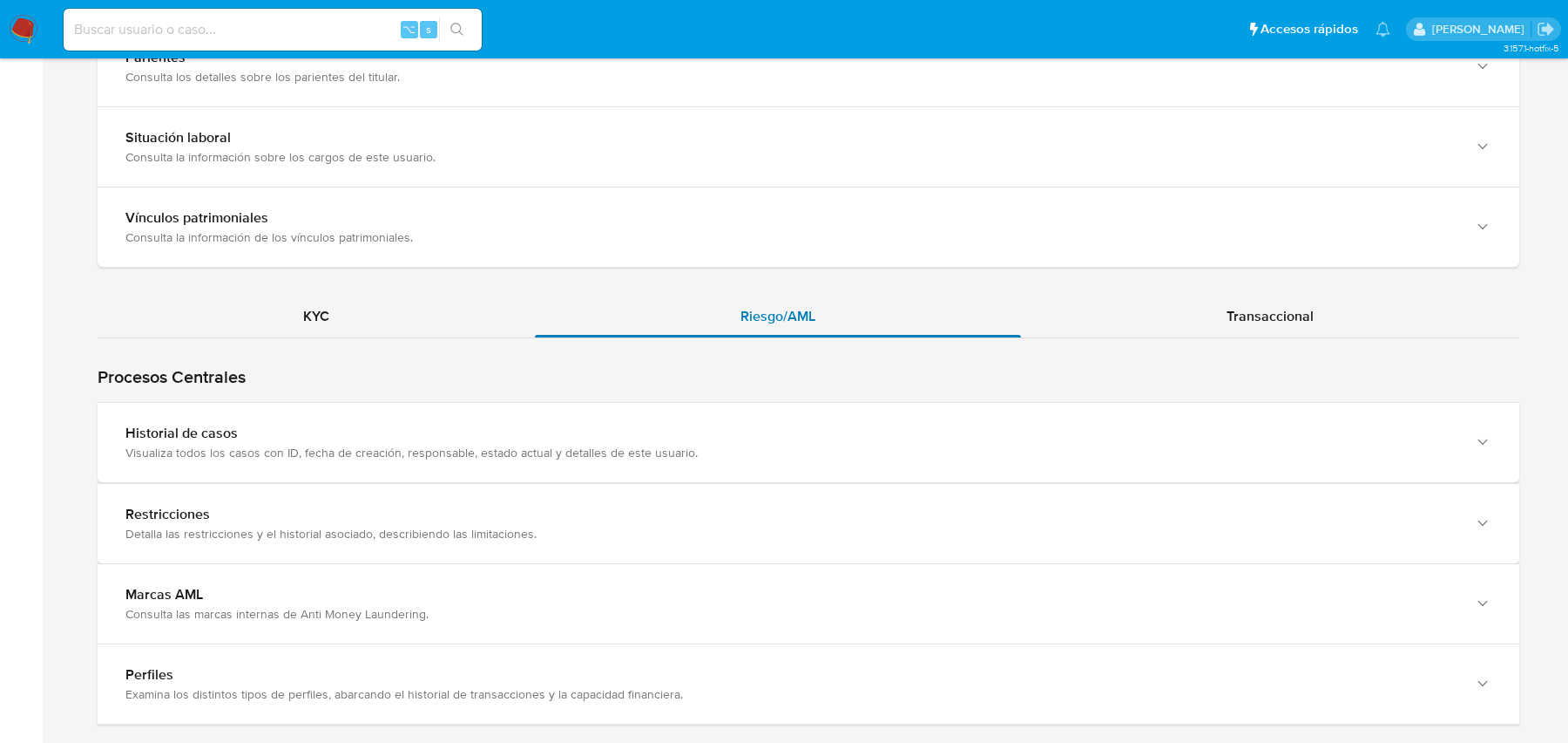
scroll to position [1478, 0]
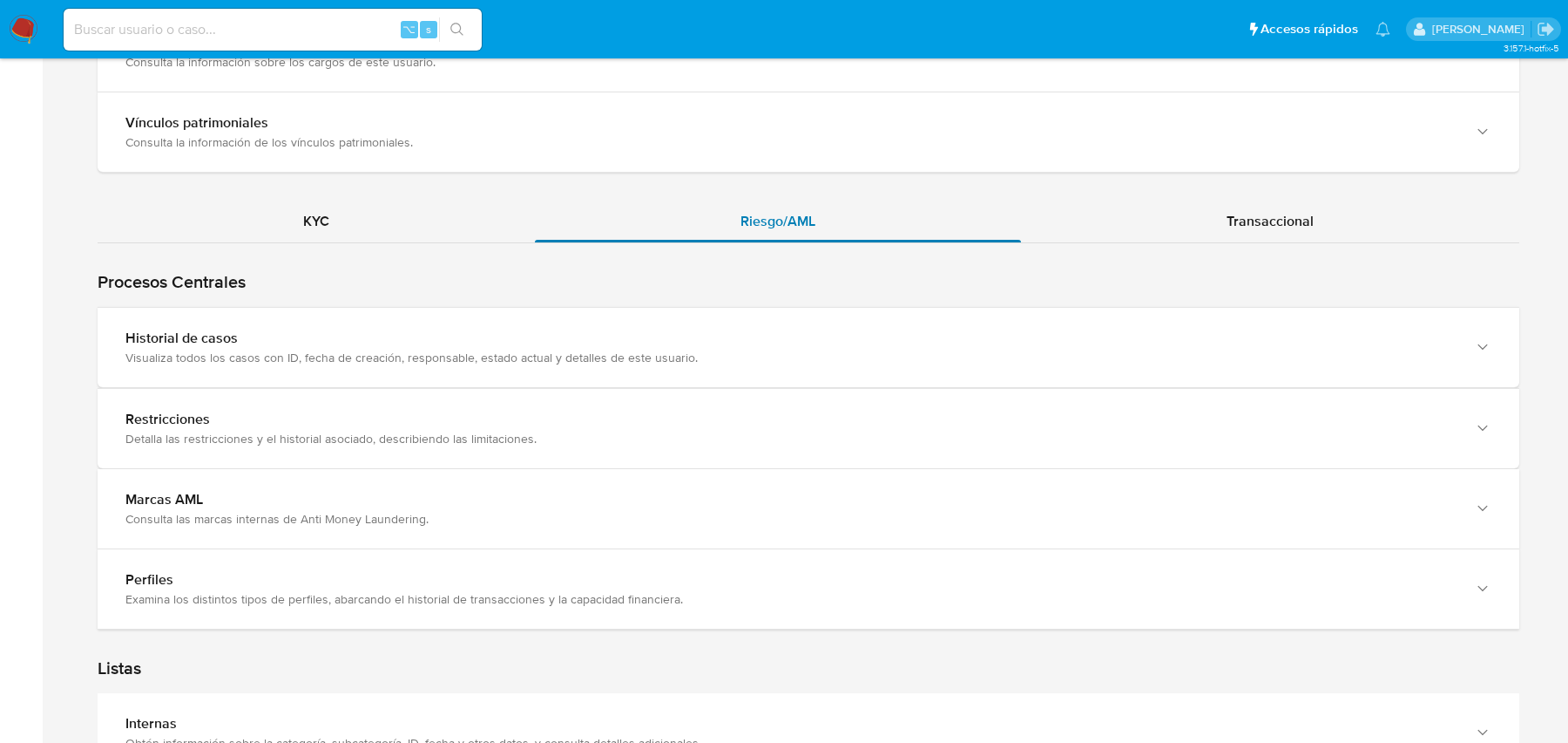
click at [702, 307] on div "Historial de casos Visualiza todos los casos con ID, fecha de creación, respons…" at bounding box center [808, 347] width 1422 height 79
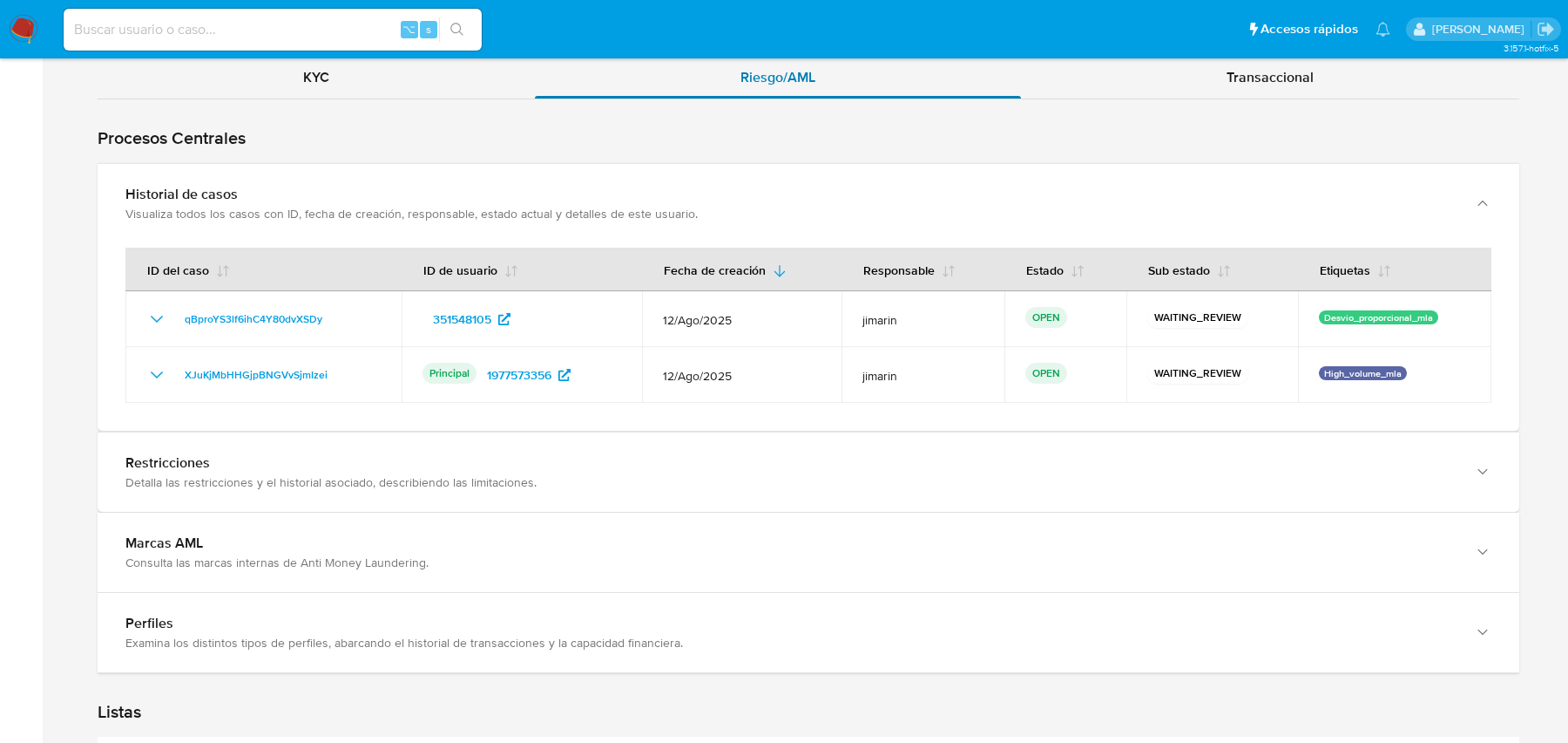
scroll to position [1644, 0]
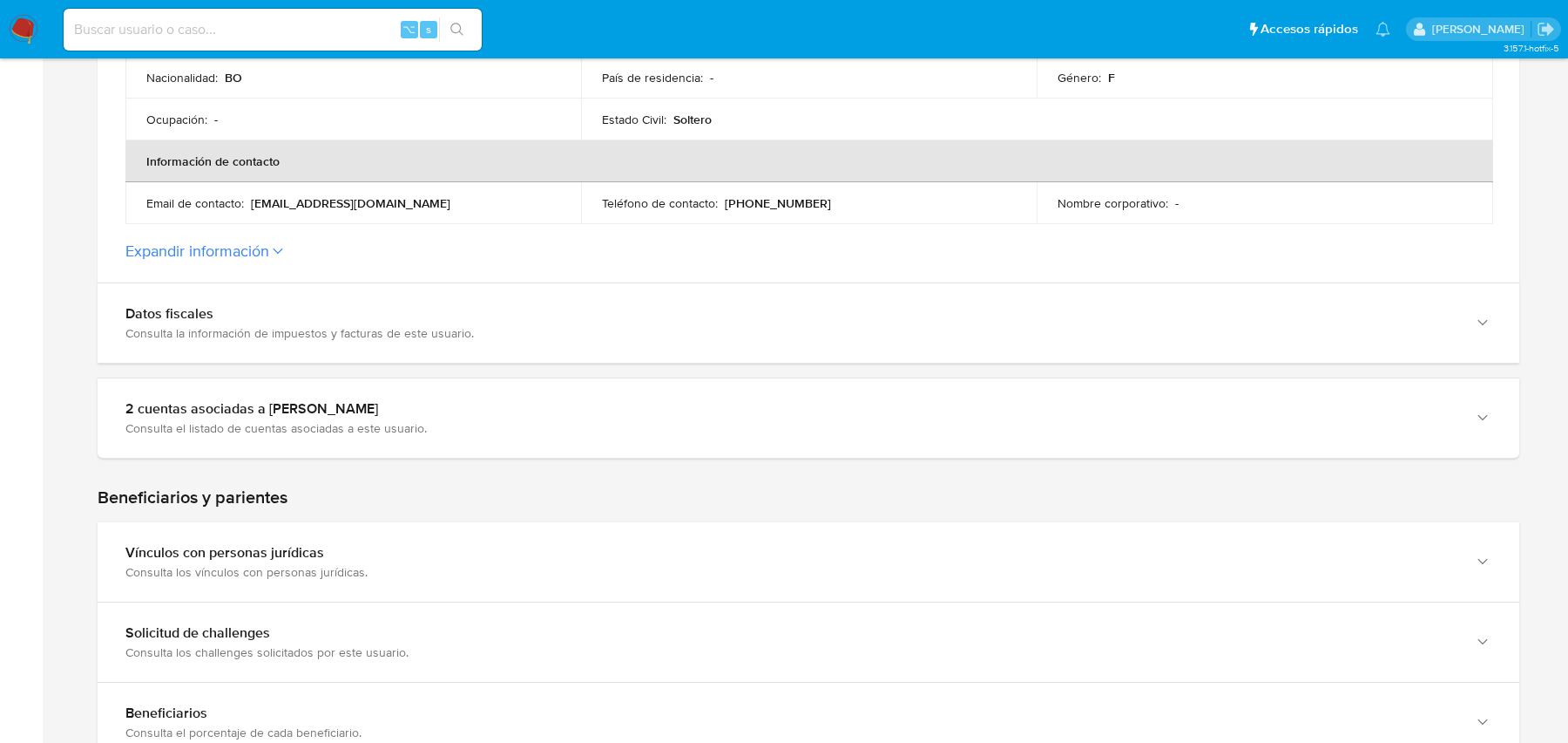
scroll to position [502, 0]
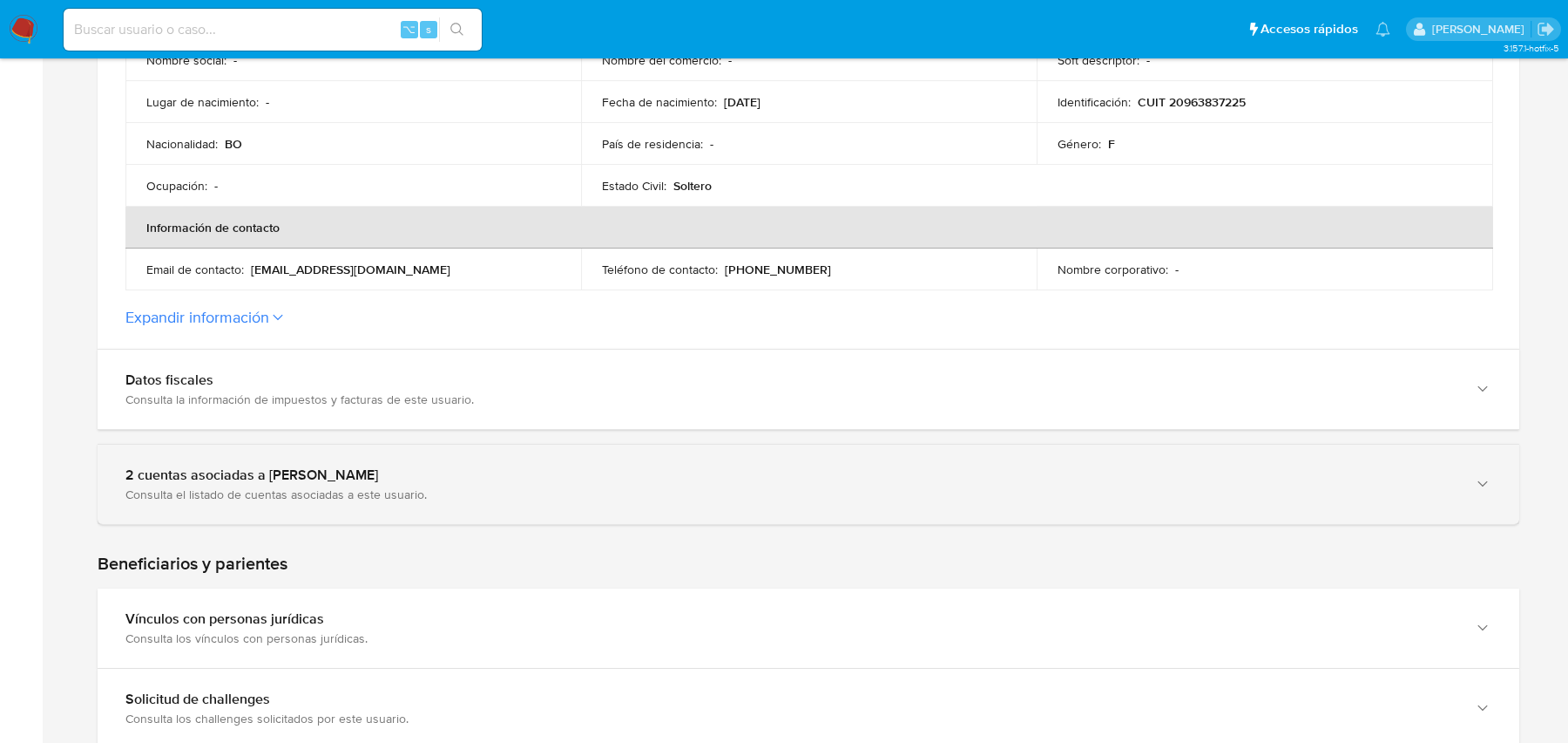
click at [585, 509] on div "2 cuentas asociadas a Roxana Lucinda Quiroga Alvarado Consulta el listado de cu…" at bounding box center [808, 484] width 1422 height 79
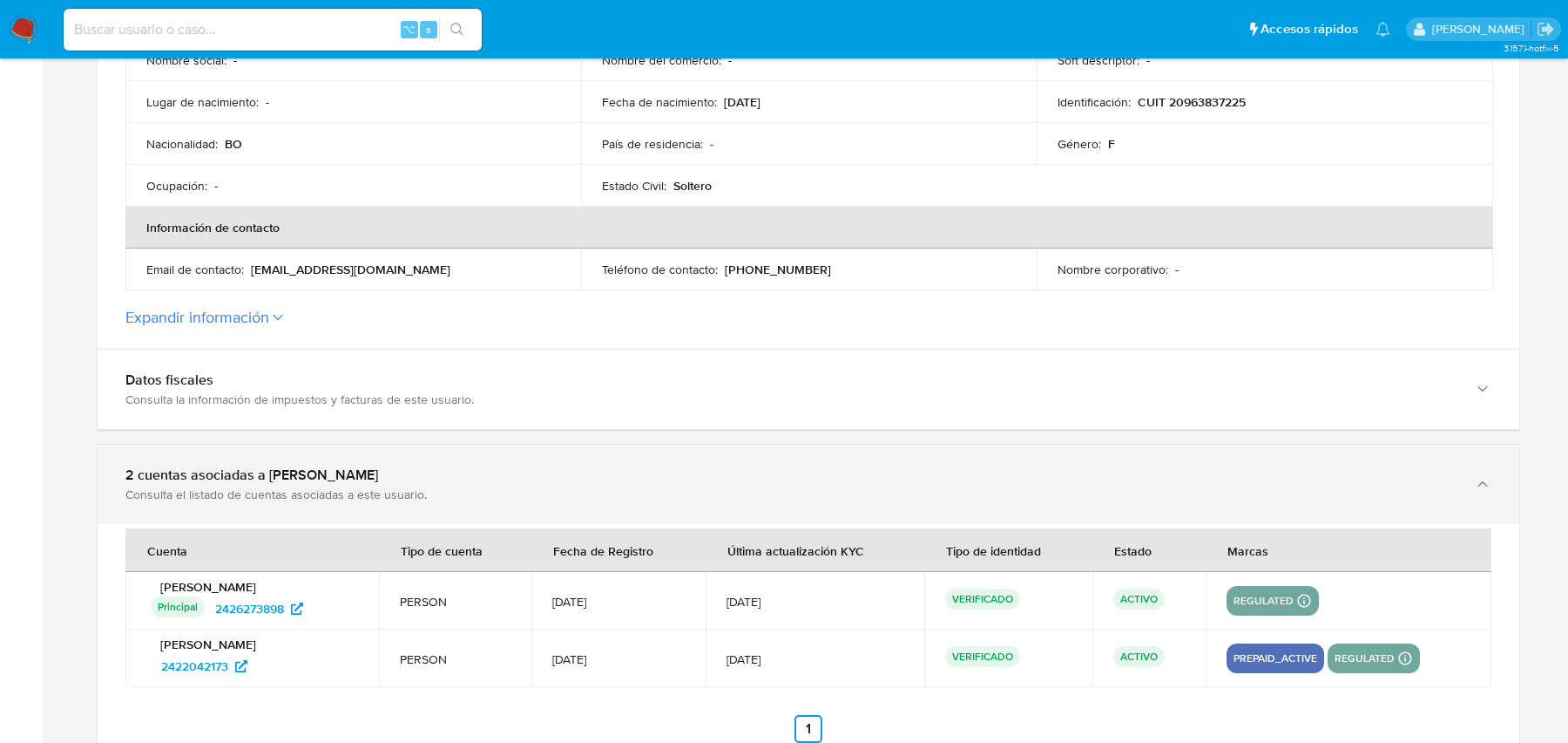
scroll to position [581, 0]
